Goal: Transaction & Acquisition: Book appointment/travel/reservation

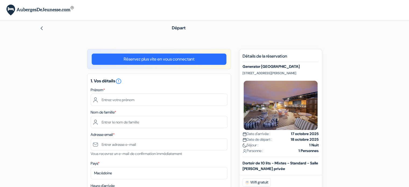
type input "Petar"
type input "Mitevski"
type input "[EMAIL_ADDRESS][DOMAIN_NAME]"
select select
type input "7 80 76 37 33"
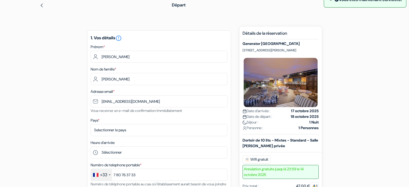
scroll to position [54, 0]
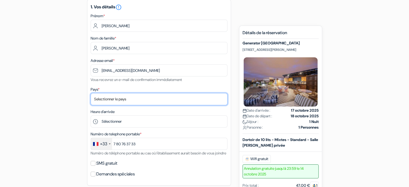
click at [144, 99] on select "Selectionner le pays Abkhazie Afghanistan Afrique Du sud Albanie Algérie Allema…" at bounding box center [159, 99] width 137 height 12
select select "67"
click at [91, 93] on select "Selectionner le pays Abkhazie Afghanistan Afrique Du sud Albanie Algérie Allema…" at bounding box center [159, 99] width 137 height 12
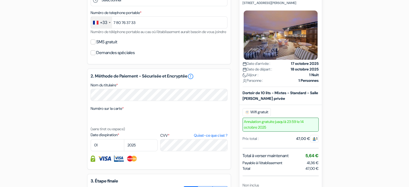
scroll to position [188, 0]
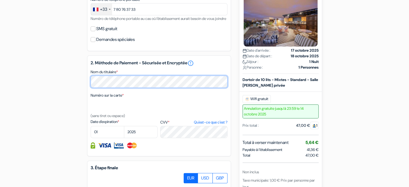
click at [0, 76] on form "Départ add_box Generator Paris Place du Colonel Fabien 13, Paris, France Détail…" at bounding box center [204, 49] width 409 height 435
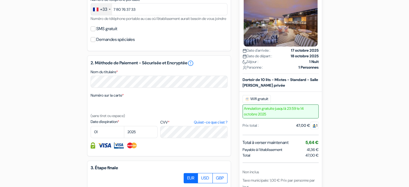
click at [47, 117] on div "add_box Generator Paris Place du Colonel Fabien 13, Paris, France Détails de l'…" at bounding box center [204, 71] width 355 height 420
click at [152, 135] on select "2025 2026 2027 2028 2029 2030 2031 2032 2033 2034 2035 2036 2037 2038 2039 2040…" at bounding box center [141, 132] width 34 height 12
select select "2027"
click at [124, 133] on select "2025 2026 2027 2028 2029 2030 2031 2032 2033 2034 2035 2036 2037 2038 2039 2040…" at bounding box center [141, 132] width 34 height 12
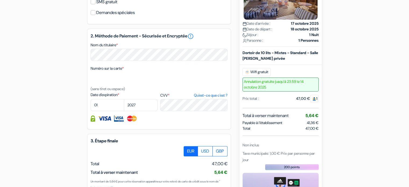
click at [197, 137] on div "1. Vos détails error_outline Prénom * Petar Nom de famille * Mitevski Adresse e…" at bounding box center [159, 36] width 144 height 397
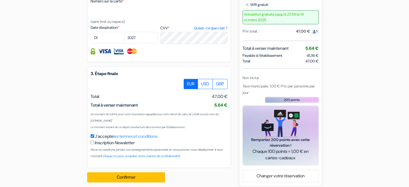
scroll to position [294, 0]
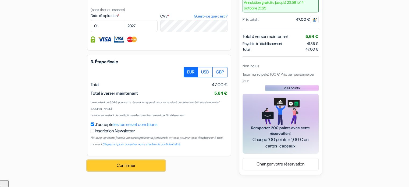
click at [143, 170] on button "Confirmer Loading..." at bounding box center [126, 165] width 78 height 10
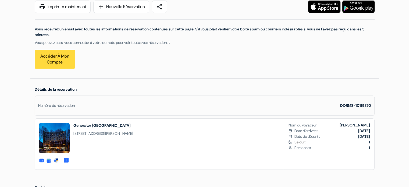
click at [366, 105] on strong "DORMS-10119870" at bounding box center [355, 105] width 31 height 5
copy div "DORMS-10119870"
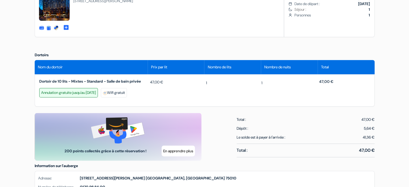
scroll to position [215, 0]
